Goal: Task Accomplishment & Management: Complete application form

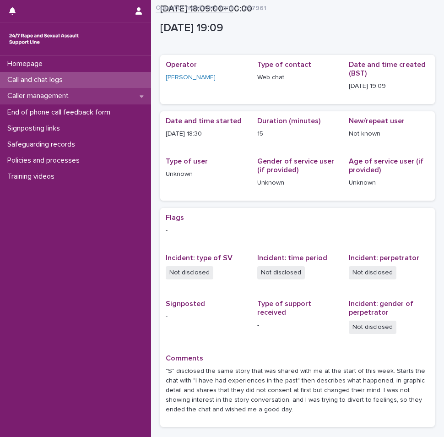
scroll to position [69, 0]
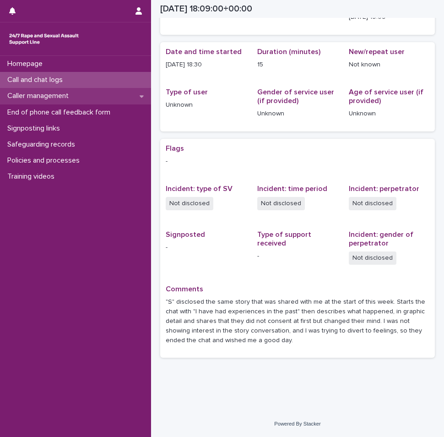
click at [61, 100] on p "Caller management" at bounding box center [40, 96] width 72 height 9
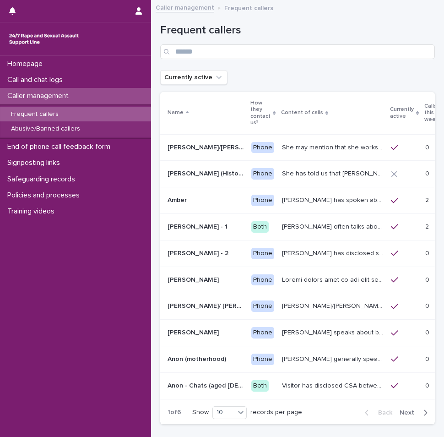
click at [60, 116] on p "Frequent callers" at bounding box center [35, 114] width 62 height 8
click at [425, 198] on p at bounding box center [433, 200] width 17 height 8
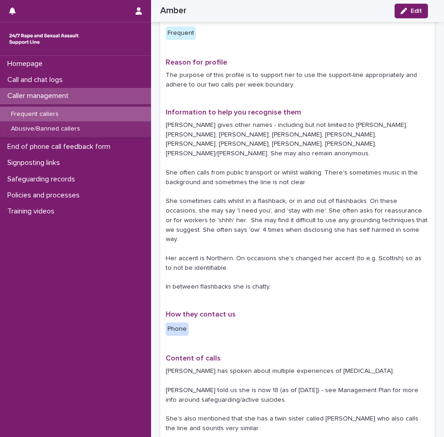
scroll to position [46, 0]
click at [44, 92] on p "Caller management" at bounding box center [40, 96] width 72 height 9
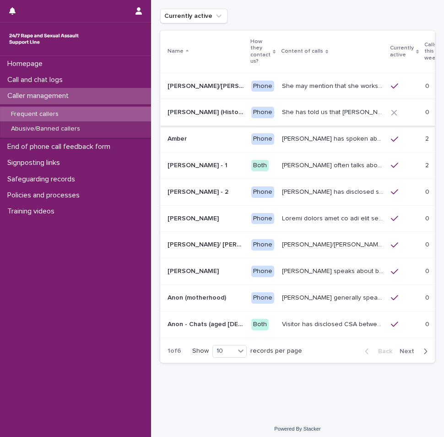
scroll to position [66, 0]
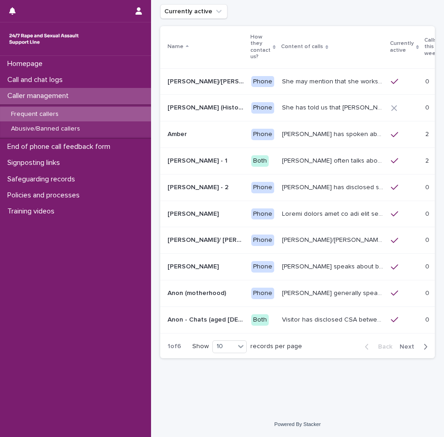
click at [405, 346] on span "Next" at bounding box center [410, 346] width 20 height 6
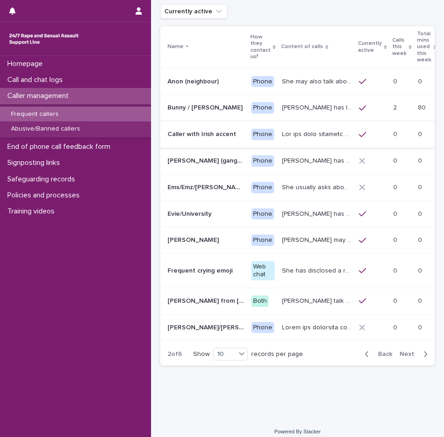
scroll to position [70, 0]
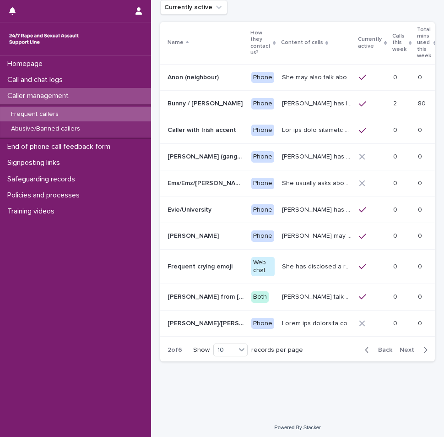
click at [406, 346] on button "Next" at bounding box center [415, 350] width 39 height 8
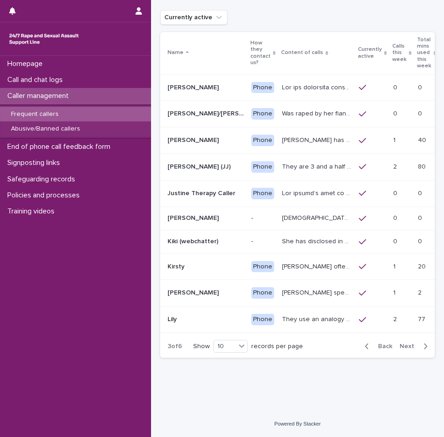
scroll to position [0, 29]
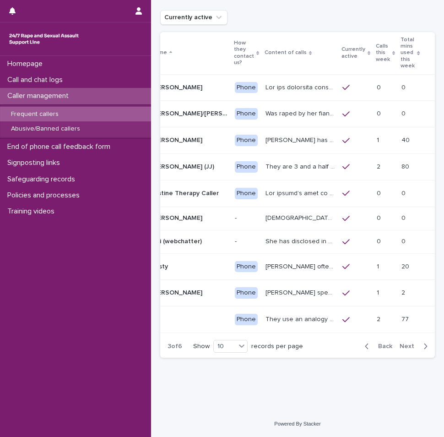
click at [402, 349] on span "Next" at bounding box center [410, 346] width 20 height 6
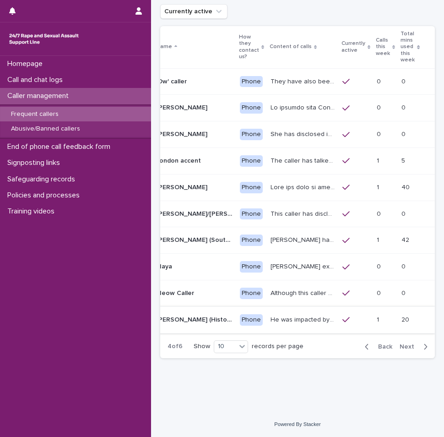
scroll to position [66, 0]
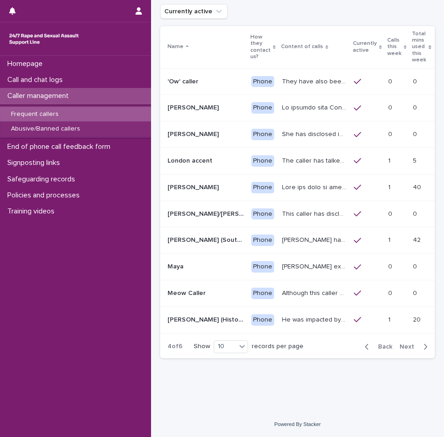
click at [413, 349] on button "Next" at bounding box center [415, 346] width 39 height 8
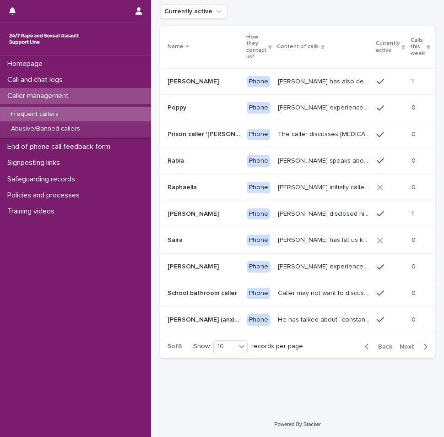
click at [405, 348] on span "Next" at bounding box center [410, 346] width 20 height 6
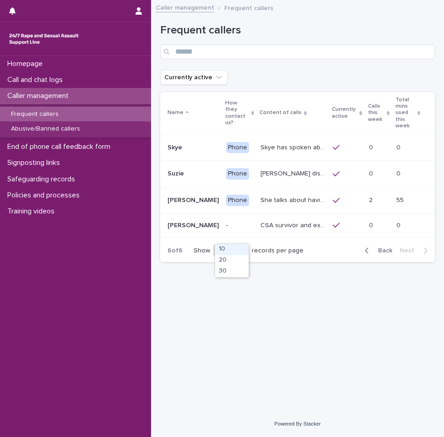
click at [230, 245] on div "10" at bounding box center [225, 250] width 22 height 11
click at [287, 254] on div "Frequent callers Currently active Name How they contact us? Content of calls Cu…" at bounding box center [297, 137] width 275 height 264
click at [370, 246] on div "button" at bounding box center [369, 250] width 8 height 8
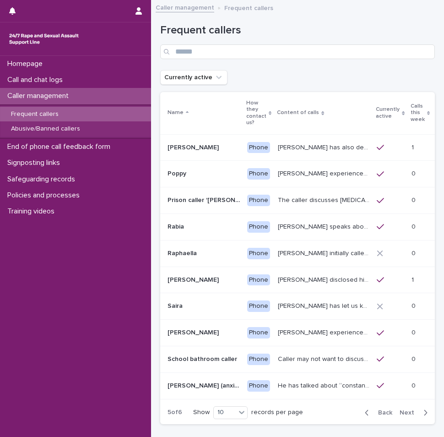
click at [364, 417] on div "Back Next" at bounding box center [396, 412] width 77 height 23
click at [365, 416] on icon "button" at bounding box center [367, 412] width 4 height 8
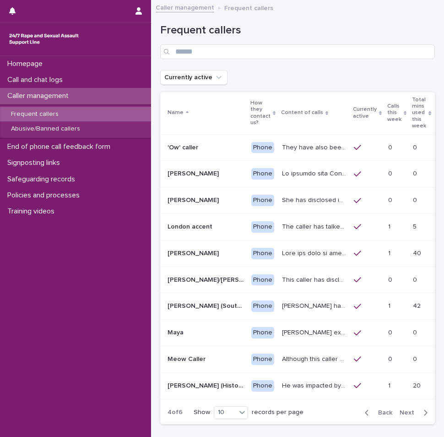
click at [365, 414] on icon "button" at bounding box center [367, 412] width 4 height 8
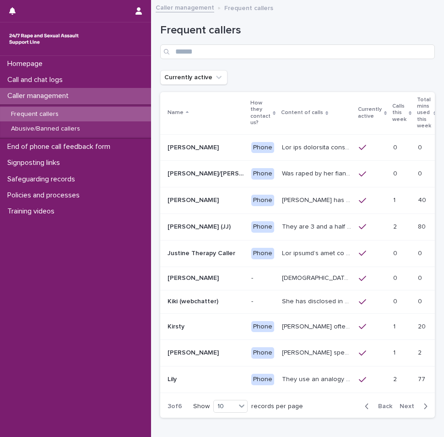
click at [365, 410] on icon "button" at bounding box center [367, 406] width 4 height 8
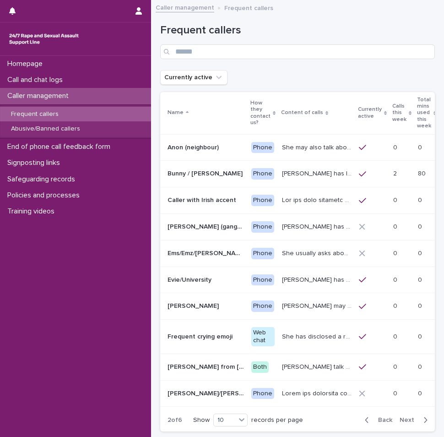
click at [365, 417] on icon "button" at bounding box center [367, 420] width 4 height 8
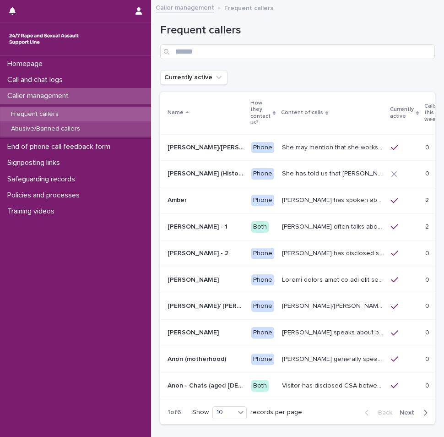
click at [87, 129] on div "Abusive/Banned callers" at bounding box center [75, 128] width 151 height 15
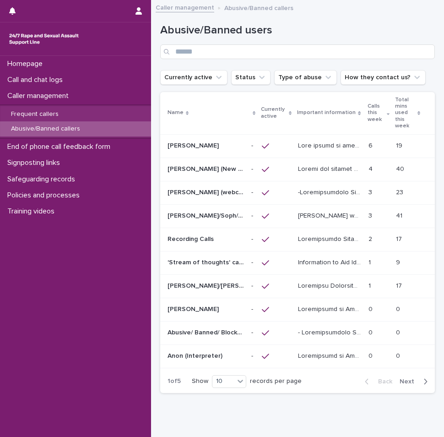
click at [381, 142] on p at bounding box center [379, 146] width 20 height 8
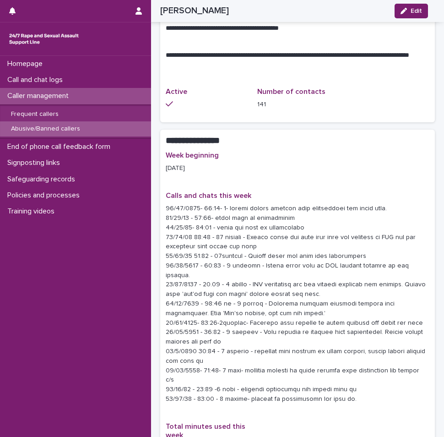
scroll to position [916, 0]
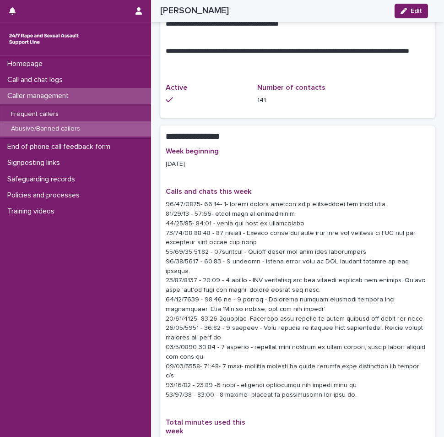
click at [68, 100] on p "Caller management" at bounding box center [40, 96] width 72 height 9
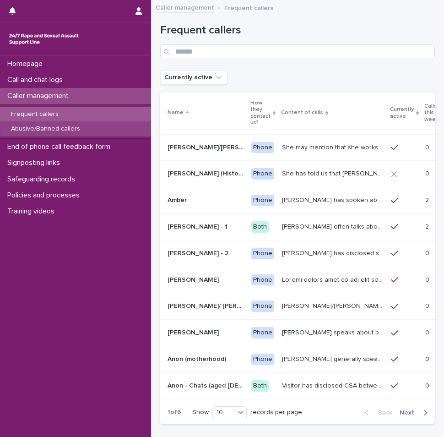
click at [73, 130] on p "Abusive/Banned callers" at bounding box center [46, 129] width 84 height 8
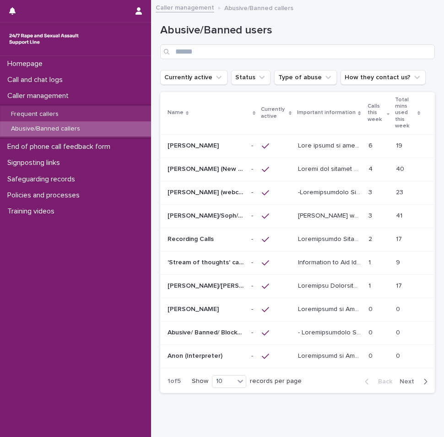
click at [381, 168] on p at bounding box center [379, 169] width 20 height 8
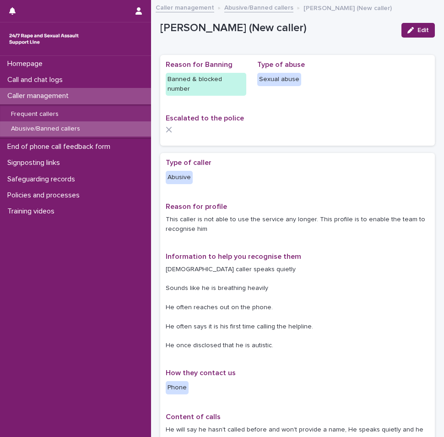
click at [80, 127] on p "Abusive/Banned callers" at bounding box center [46, 129] width 84 height 8
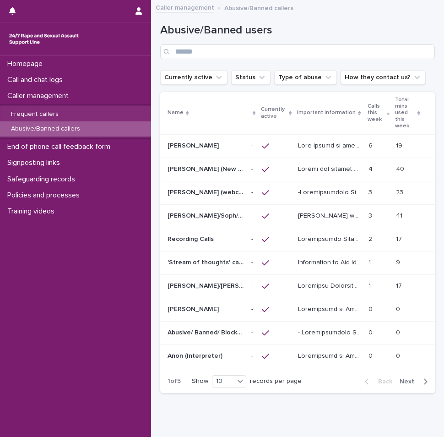
click at [392, 239] on td "17 17" at bounding box center [413, 239] width 43 height 23
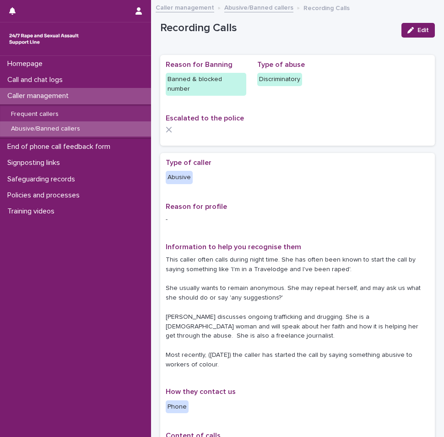
click at [85, 133] on div "Abusive/Banned callers" at bounding box center [75, 128] width 151 height 15
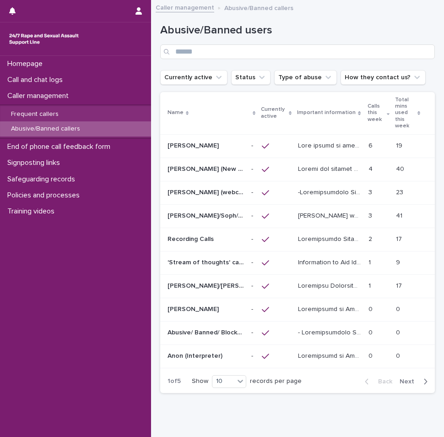
click at [420, 384] on div "button" at bounding box center [424, 381] width 8 height 8
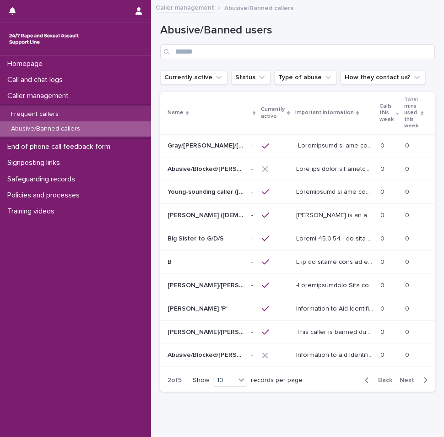
click at [424, 380] on icon "button" at bounding box center [426, 380] width 4 height 8
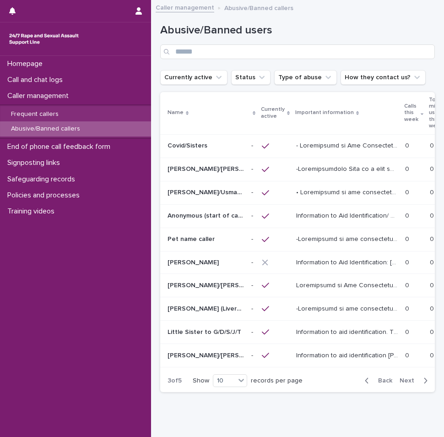
click at [424, 380] on icon "button" at bounding box center [426, 380] width 4 height 8
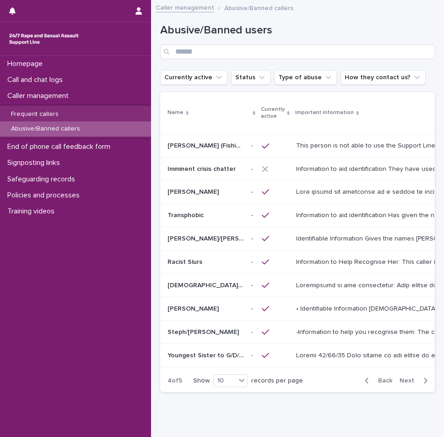
click at [418, 380] on div "Back Next" at bounding box center [396, 380] width 77 height 23
click at [414, 385] on button "Next" at bounding box center [415, 380] width 39 height 8
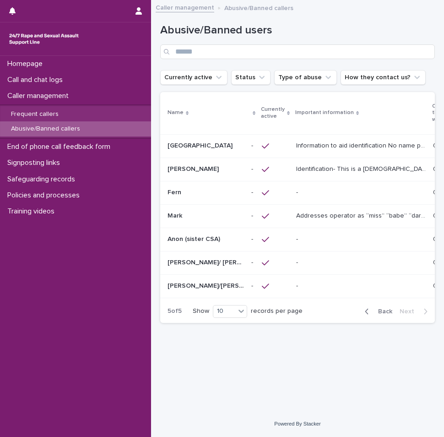
click at [366, 310] on icon "button" at bounding box center [367, 311] width 4 height 8
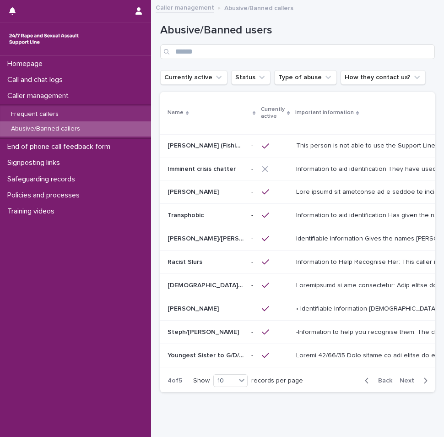
click at [365, 377] on icon "button" at bounding box center [367, 380] width 4 height 8
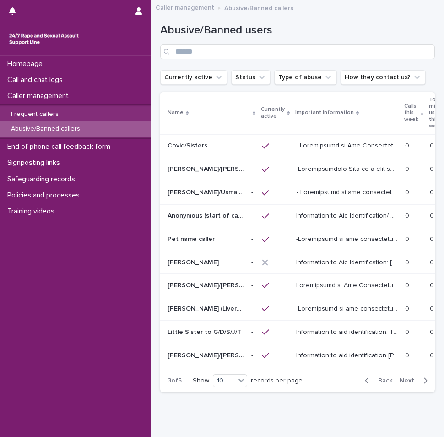
click at [365, 381] on icon "button" at bounding box center [367, 380] width 4 height 8
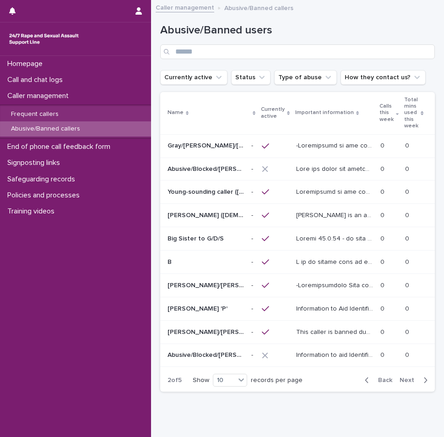
click at [365, 381] on icon "button" at bounding box center [367, 380] width 4 height 8
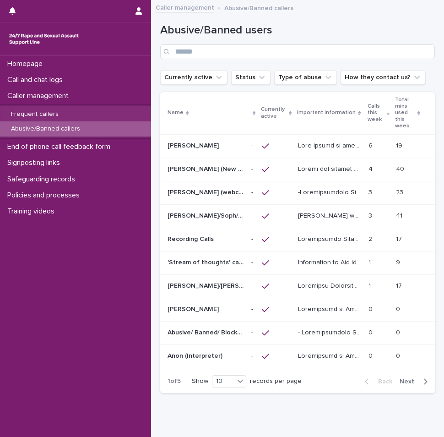
click at [382, 290] on div "1 1" at bounding box center [379, 285] width 20 height 15
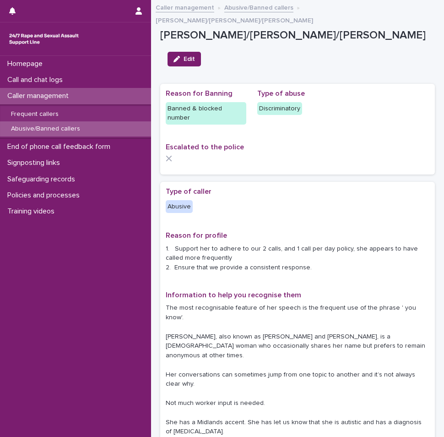
click at [68, 127] on p "Abusive/Banned callers" at bounding box center [46, 129] width 84 height 8
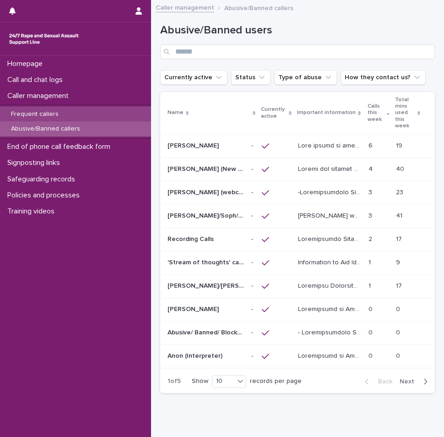
click at [69, 110] on div "Frequent callers" at bounding box center [75, 114] width 151 height 15
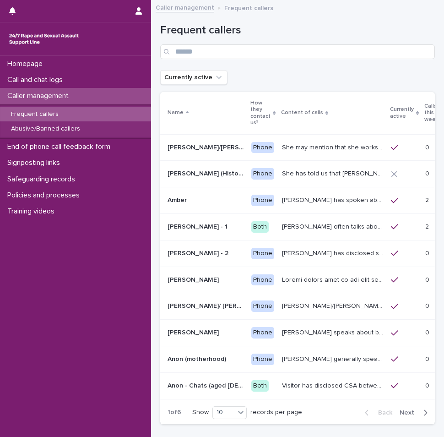
click at [315, 223] on p "[PERSON_NAME] often talks about being raped a night before or [DATE] or a month…" at bounding box center [333, 226] width 103 height 10
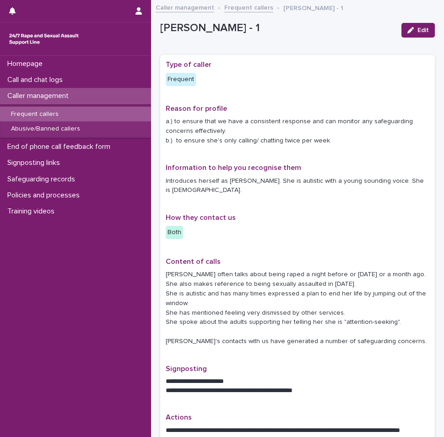
click at [92, 109] on div "Frequent callers" at bounding box center [75, 114] width 151 height 15
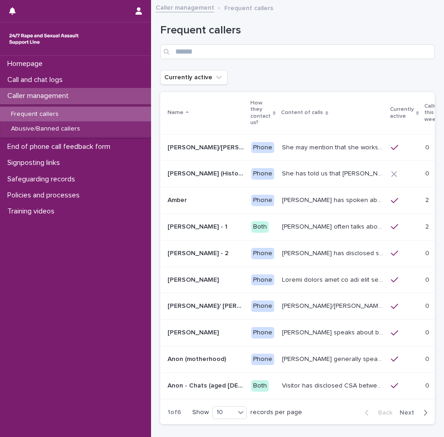
click at [391, 175] on div at bounding box center [404, 174] width 27 height 6
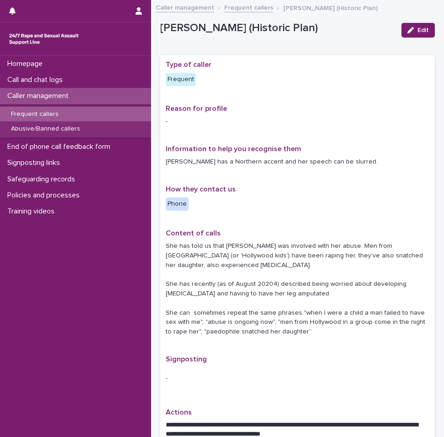
click at [53, 113] on p "Frequent callers" at bounding box center [35, 114] width 62 height 8
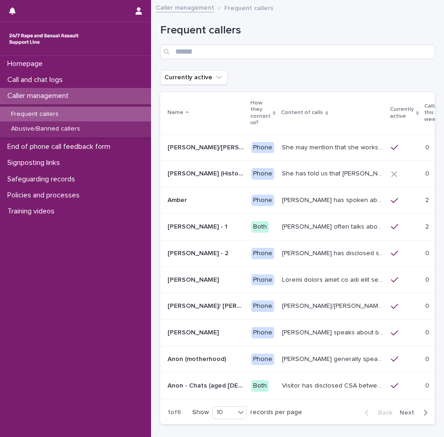
click at [309, 205] on div "[PERSON_NAME] has spoken about multiple experiences of [MEDICAL_DATA]. [PERSON_…" at bounding box center [333, 200] width 102 height 15
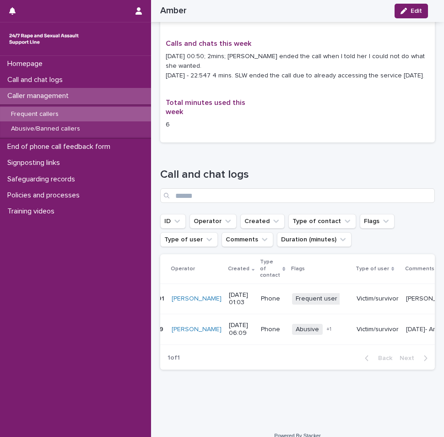
scroll to position [0, 58]
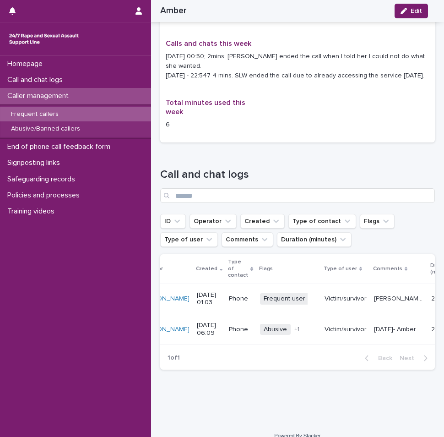
click at [293, 326] on div "+ 1" at bounding box center [305, 329] width 25 height 6
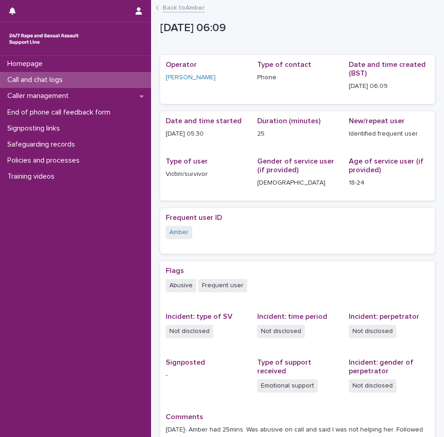
click at [37, 81] on p "Call and chat logs" at bounding box center [37, 80] width 66 height 9
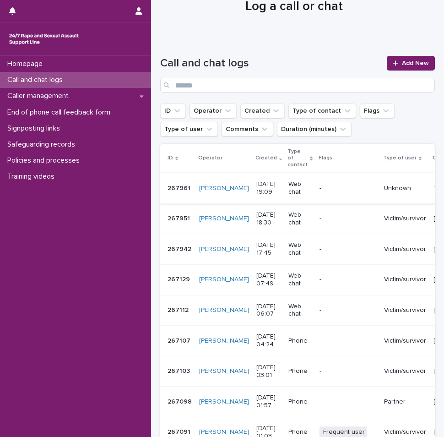
scroll to position [46, 0]
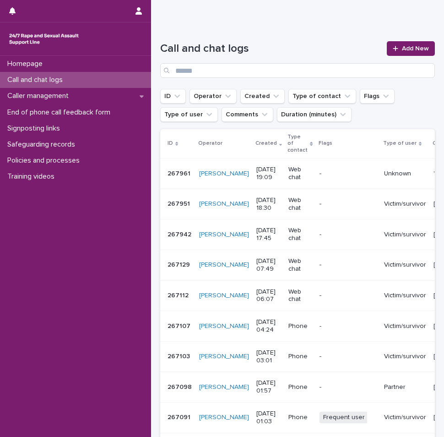
click at [76, 81] on div "Call and chat logs" at bounding box center [75, 80] width 151 height 16
click at [407, 52] on link "Add New" at bounding box center [411, 48] width 48 height 15
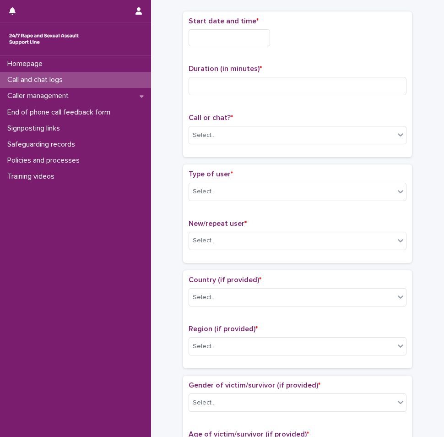
scroll to position [51, 0]
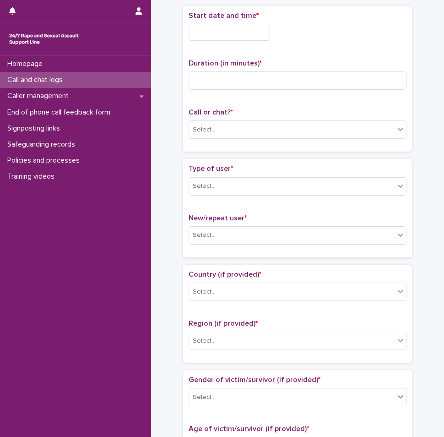
click at [64, 75] on div "Call and chat logs" at bounding box center [75, 80] width 151 height 16
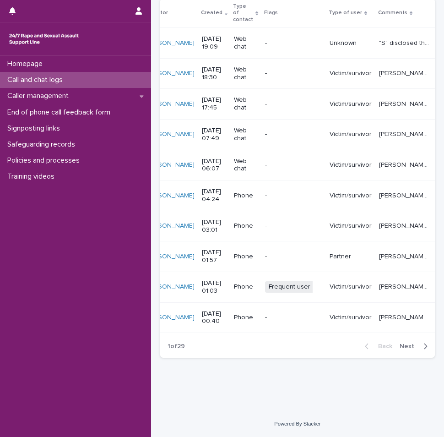
scroll to position [0, 65]
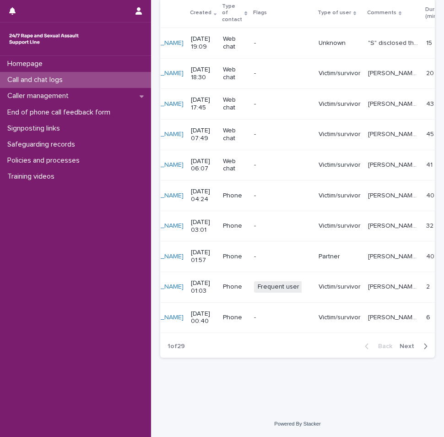
click at [424, 347] on icon "button" at bounding box center [426, 346] width 4 height 8
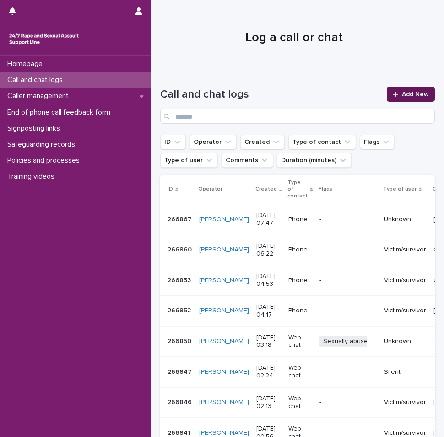
click at [397, 89] on link "Add New" at bounding box center [411, 94] width 48 height 15
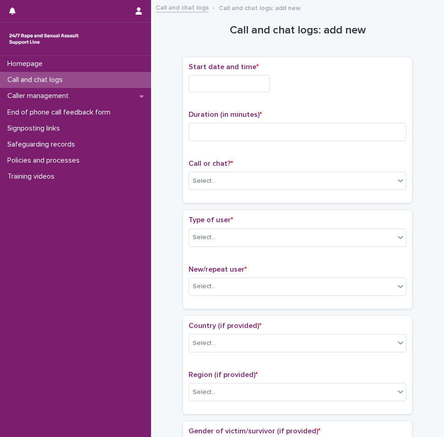
click at [213, 92] on div "Start date and time *" at bounding box center [298, 81] width 218 height 37
click at [214, 82] on input "text" at bounding box center [229, 83] width 81 height 17
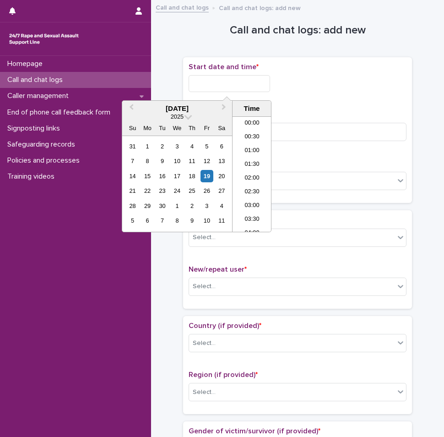
scroll to position [540, 0]
click at [246, 150] on li "20:30" at bounding box center [252, 147] width 39 height 14
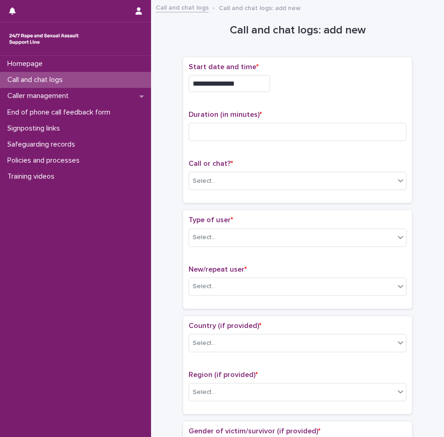
click at [249, 84] on input "**********" at bounding box center [229, 83] width 81 height 17
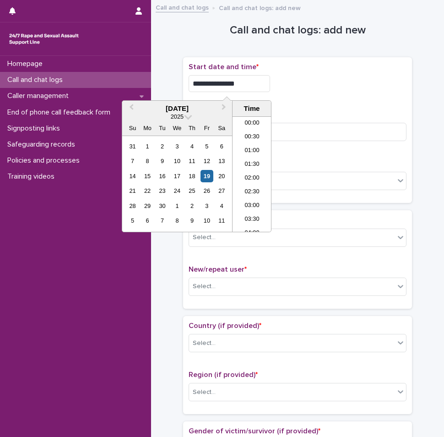
scroll to position [513, 0]
type input "**********"
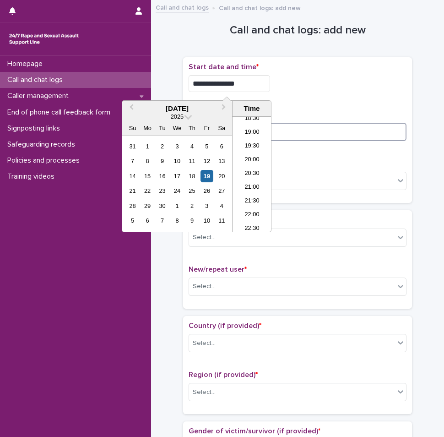
click at [335, 125] on input at bounding box center [298, 132] width 218 height 18
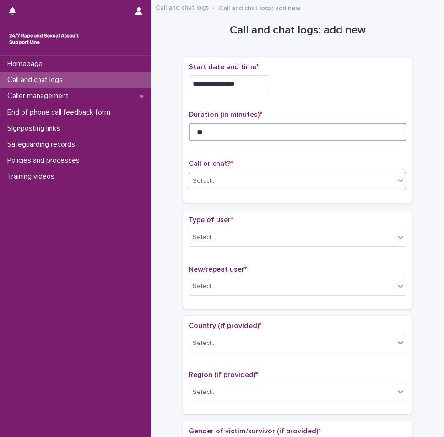
type input "**"
click at [243, 180] on div "Select..." at bounding box center [292, 181] width 206 height 15
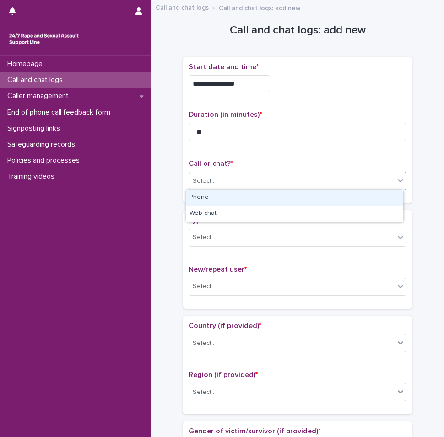
click at [220, 203] on div "Phone" at bounding box center [294, 198] width 217 height 16
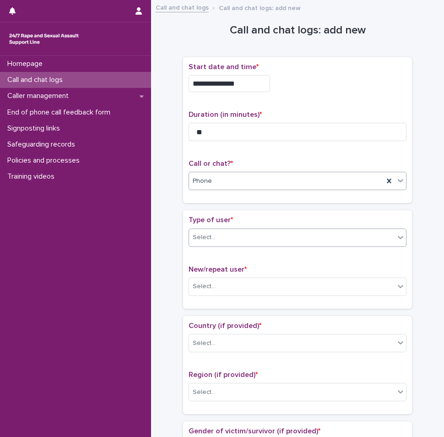
click at [230, 238] on div "Select..." at bounding box center [292, 237] width 206 height 15
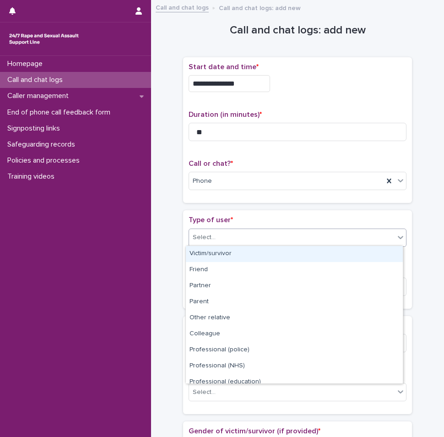
click at [223, 260] on div "Victim/survivor" at bounding box center [294, 254] width 217 height 16
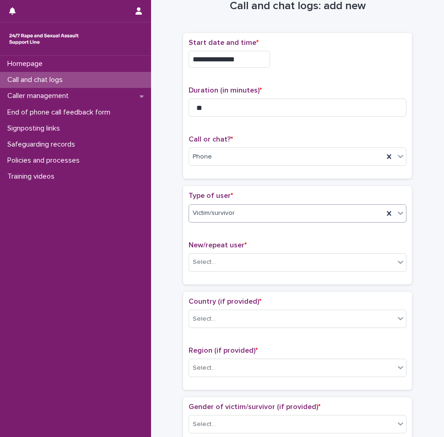
scroll to position [46, 0]
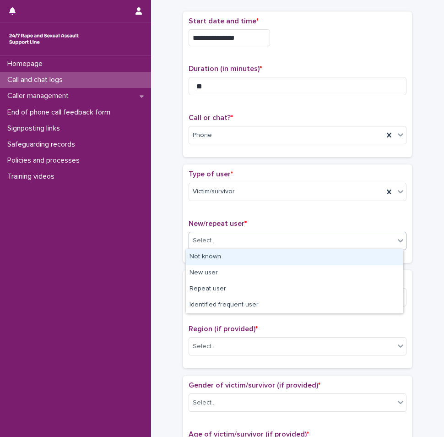
click at [251, 238] on div "Select..." at bounding box center [292, 240] width 206 height 15
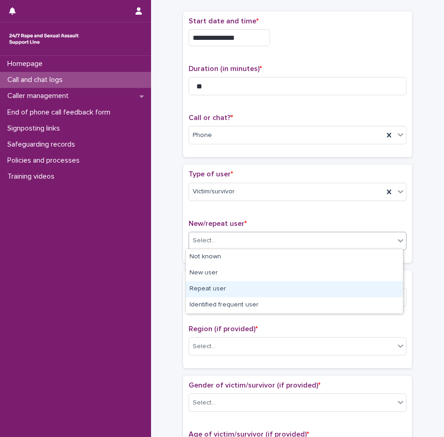
click at [220, 286] on div "Repeat user" at bounding box center [294, 289] width 217 height 16
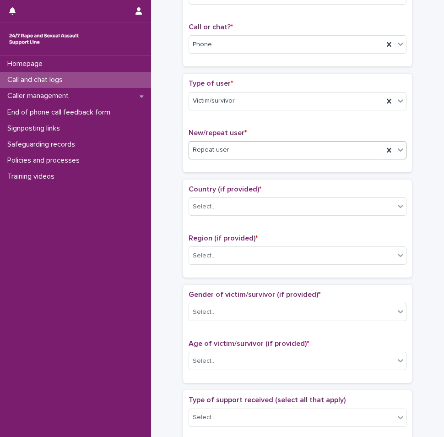
scroll to position [137, 0]
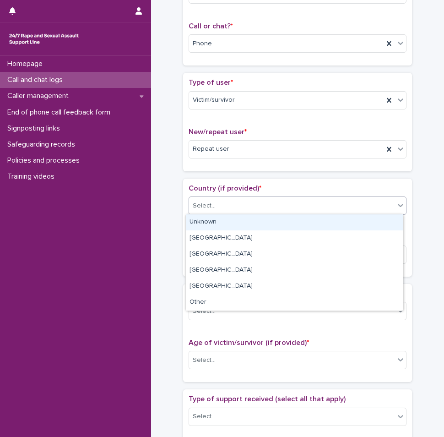
click at [248, 208] on div "Select..." at bounding box center [292, 205] width 206 height 15
click at [235, 227] on div "Unknown" at bounding box center [294, 222] width 217 height 16
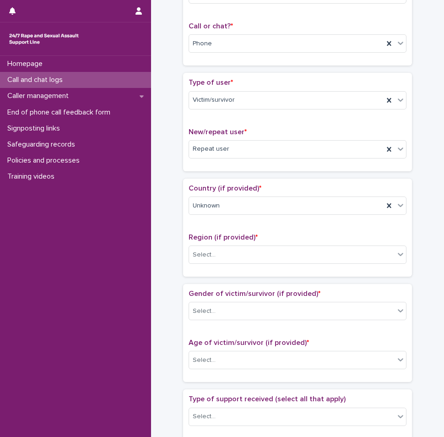
click at [233, 272] on div "Country (if provided) * Unknown Region (if provided) * Select..." at bounding box center [297, 228] width 229 height 98
click at [236, 264] on div "Region (if provided) * Select..." at bounding box center [298, 252] width 218 height 38
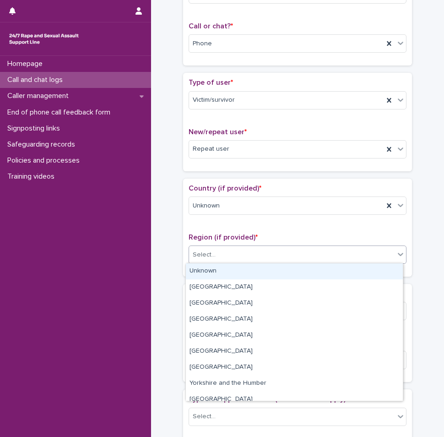
click at [243, 251] on div "Select..." at bounding box center [292, 254] width 206 height 15
click at [232, 268] on div "Unknown" at bounding box center [294, 271] width 217 height 16
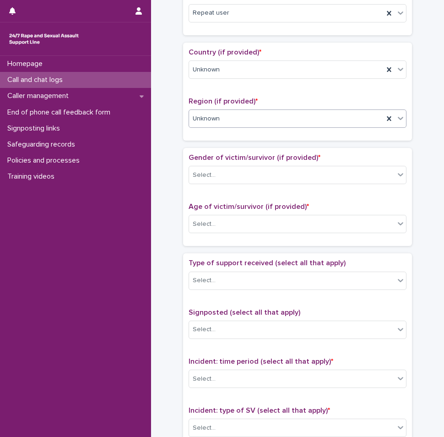
scroll to position [275, 0]
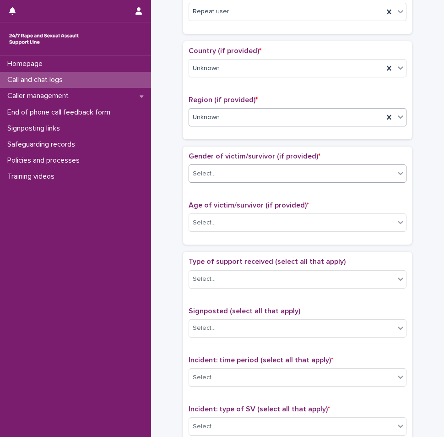
click at [239, 174] on div "Select..." at bounding box center [292, 173] width 206 height 15
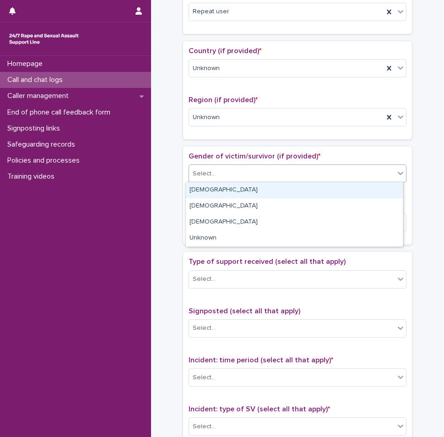
click at [231, 190] on div "[DEMOGRAPHIC_DATA]" at bounding box center [294, 190] width 217 height 16
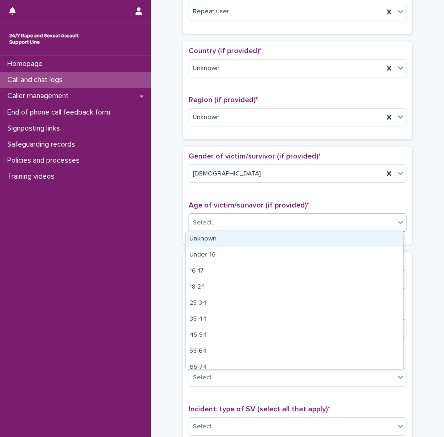
click at [227, 222] on div "Select..." at bounding box center [292, 222] width 206 height 15
click at [225, 239] on div "Unknown" at bounding box center [294, 239] width 217 height 16
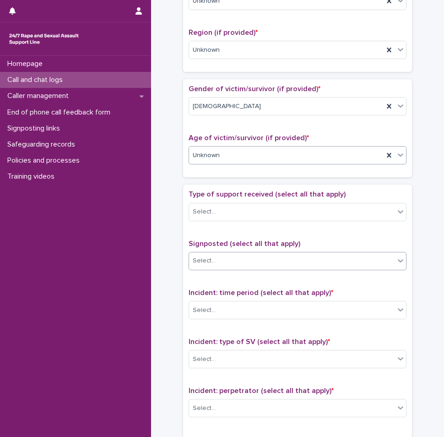
scroll to position [366, 0]
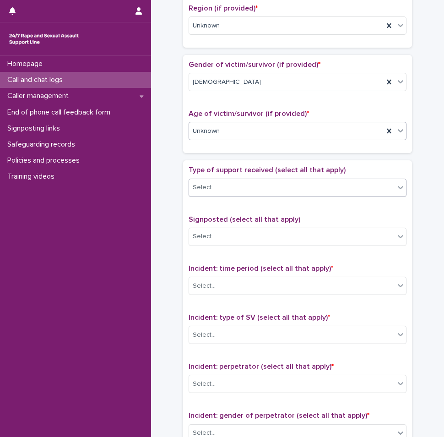
click at [223, 190] on div "Select..." at bounding box center [292, 187] width 206 height 15
click at [234, 161] on div "Type of support received (select all that apply) Select... Signposted (select a…" at bounding box center [297, 357] width 229 height 394
click at [233, 184] on div "Select..." at bounding box center [292, 187] width 206 height 15
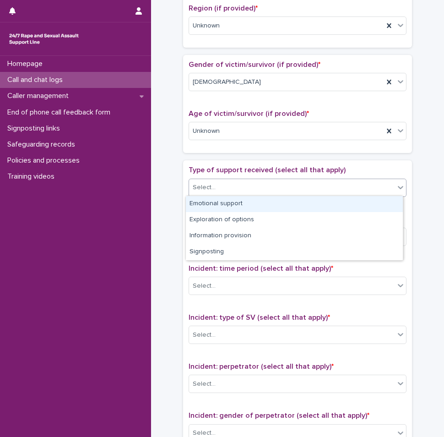
click at [222, 203] on div "Emotional support" at bounding box center [294, 204] width 217 height 16
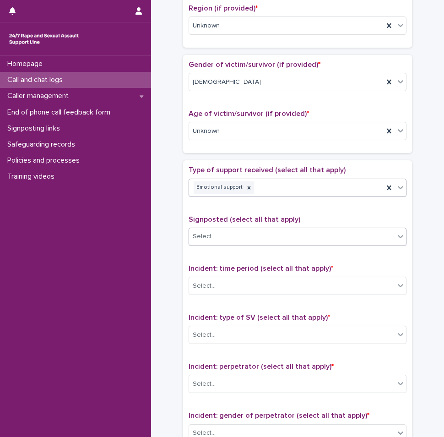
click at [240, 236] on div "Select..." at bounding box center [292, 236] width 206 height 15
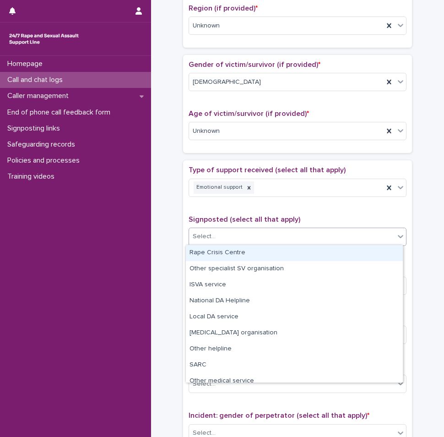
click at [237, 225] on div "Signposted (select all that apply) option Rape Crisis Centre focused, 1 of 12. …" at bounding box center [298, 234] width 218 height 38
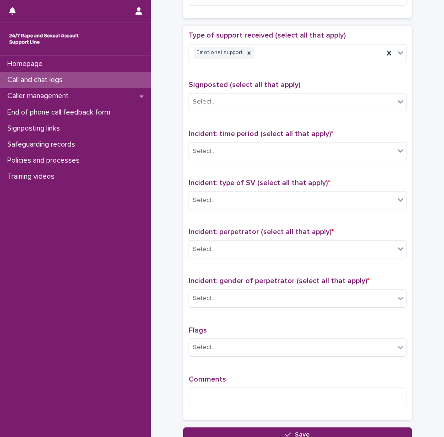
scroll to position [504, 0]
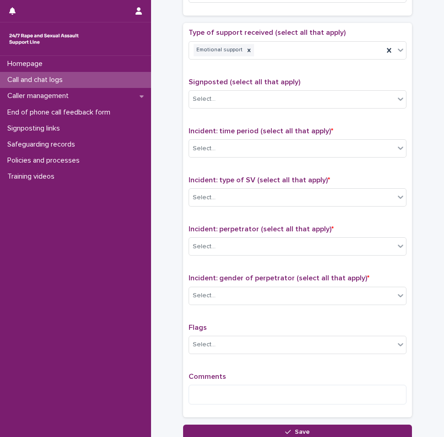
click at [230, 132] on span "Incident: time period (select all that apply) *" at bounding box center [261, 130] width 145 height 7
click at [227, 147] on div "Select..." at bounding box center [292, 148] width 206 height 15
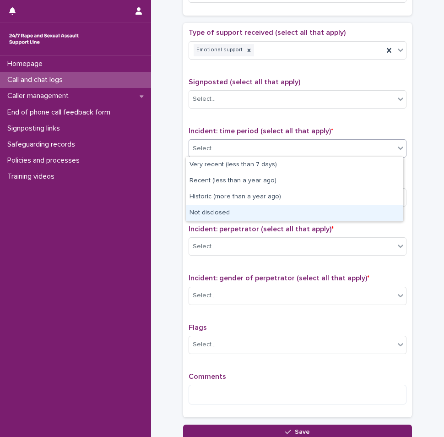
click at [227, 209] on div "Not disclosed" at bounding box center [294, 213] width 217 height 16
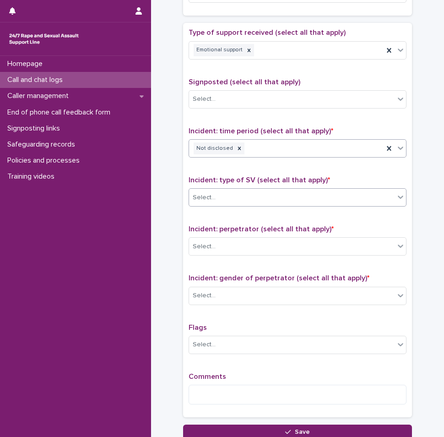
click at [239, 203] on div "Select..." at bounding box center [292, 197] width 206 height 15
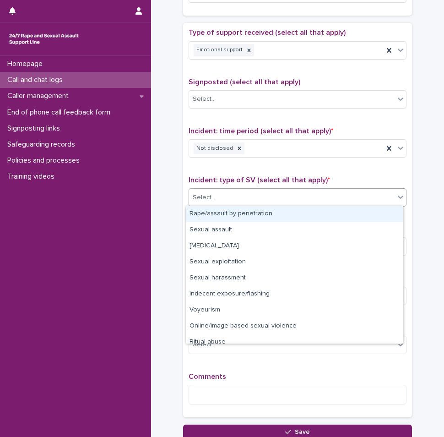
scroll to position [23, 0]
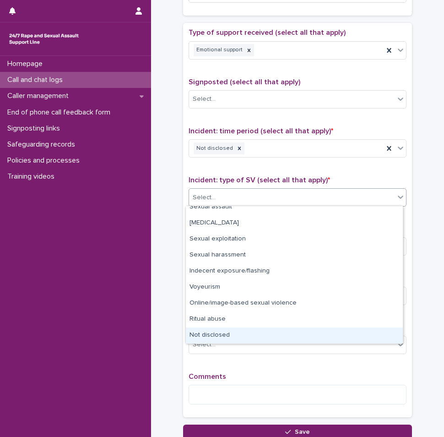
click at [203, 337] on div "Not disclosed" at bounding box center [294, 335] width 217 height 16
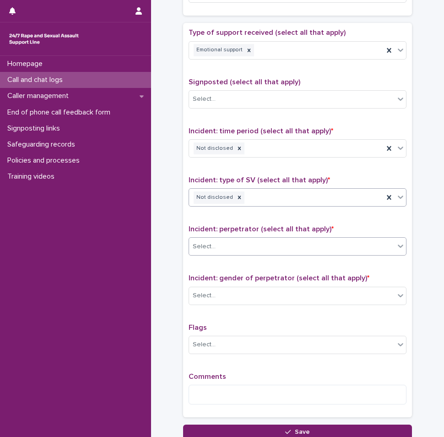
click at [209, 252] on div "Select..." at bounding box center [292, 246] width 206 height 15
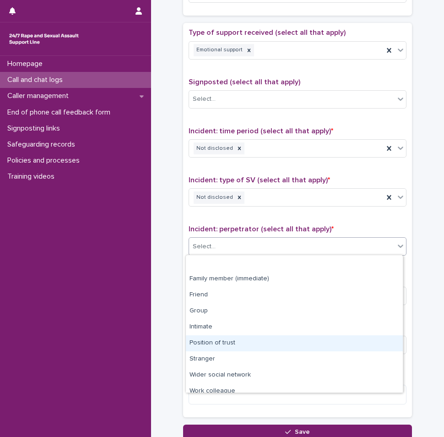
scroll to position [39, 0]
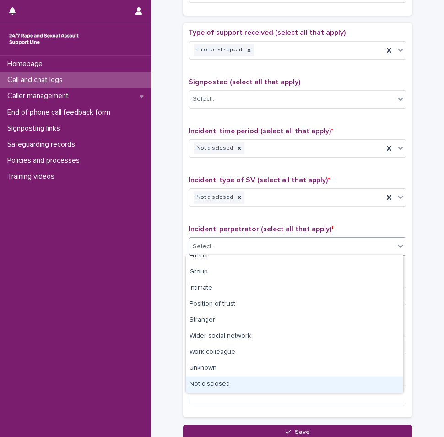
click at [212, 385] on div "Not disclosed" at bounding box center [294, 384] width 217 height 16
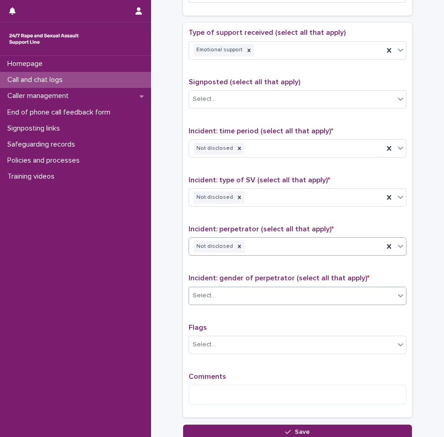
click at [218, 297] on div "Select..." at bounding box center [292, 295] width 206 height 15
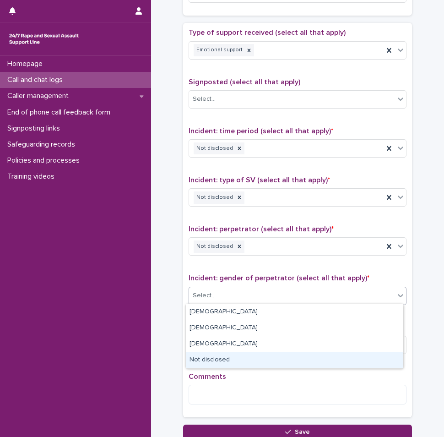
click at [221, 355] on div "Not disclosed" at bounding box center [294, 360] width 217 height 16
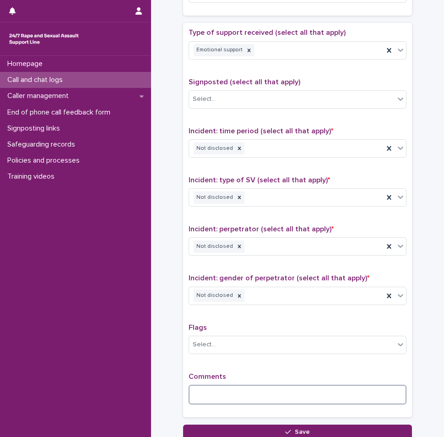
click at [219, 390] on textarea at bounding box center [298, 395] width 218 height 20
click at [230, 395] on textarea at bounding box center [298, 395] width 218 height 20
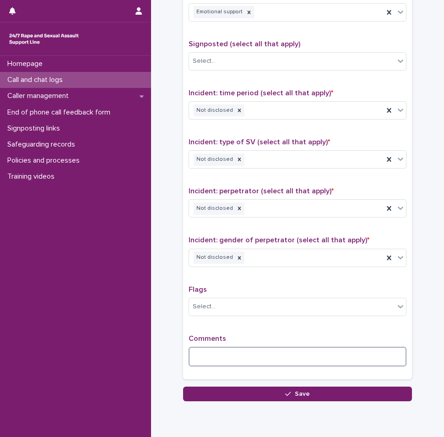
scroll to position [554, 0]
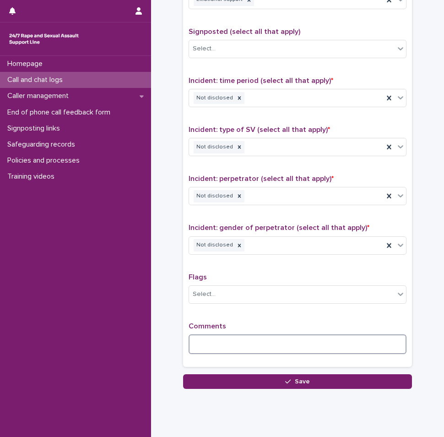
click at [259, 344] on textarea at bounding box center [298, 344] width 218 height 20
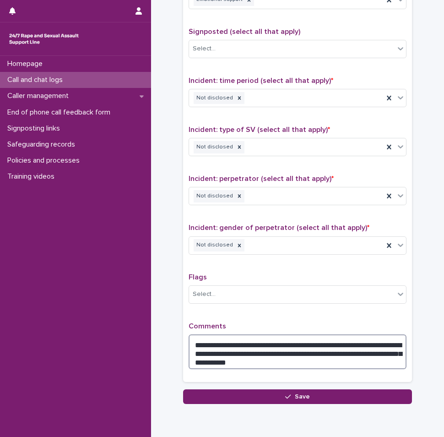
click at [255, 360] on textarea "**********" at bounding box center [298, 351] width 218 height 35
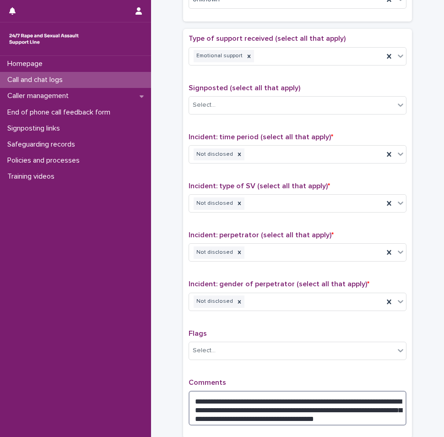
scroll to position [592, 0]
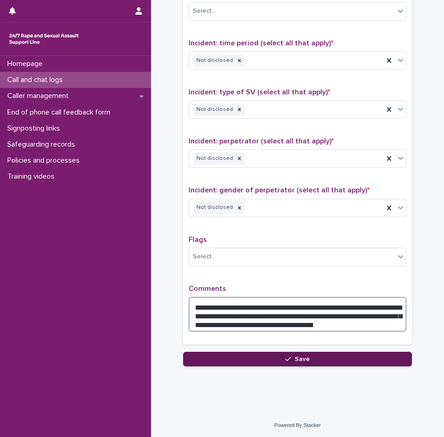
type textarea "**********"
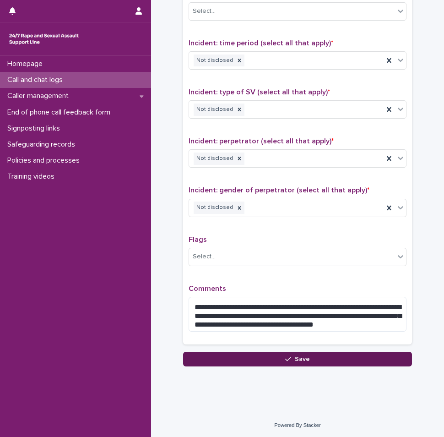
click at [295, 361] on span "Save" at bounding box center [302, 359] width 15 height 6
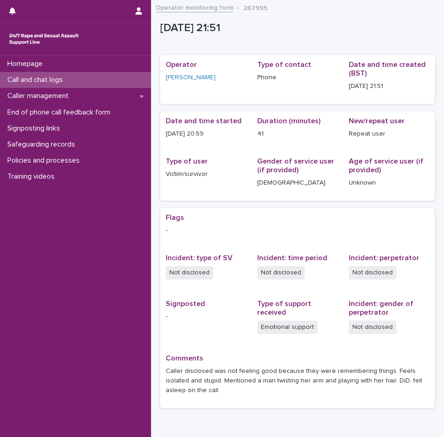
click at [75, 80] on div "Call and chat logs" at bounding box center [75, 80] width 151 height 16
